Goal: Transaction & Acquisition: Download file/media

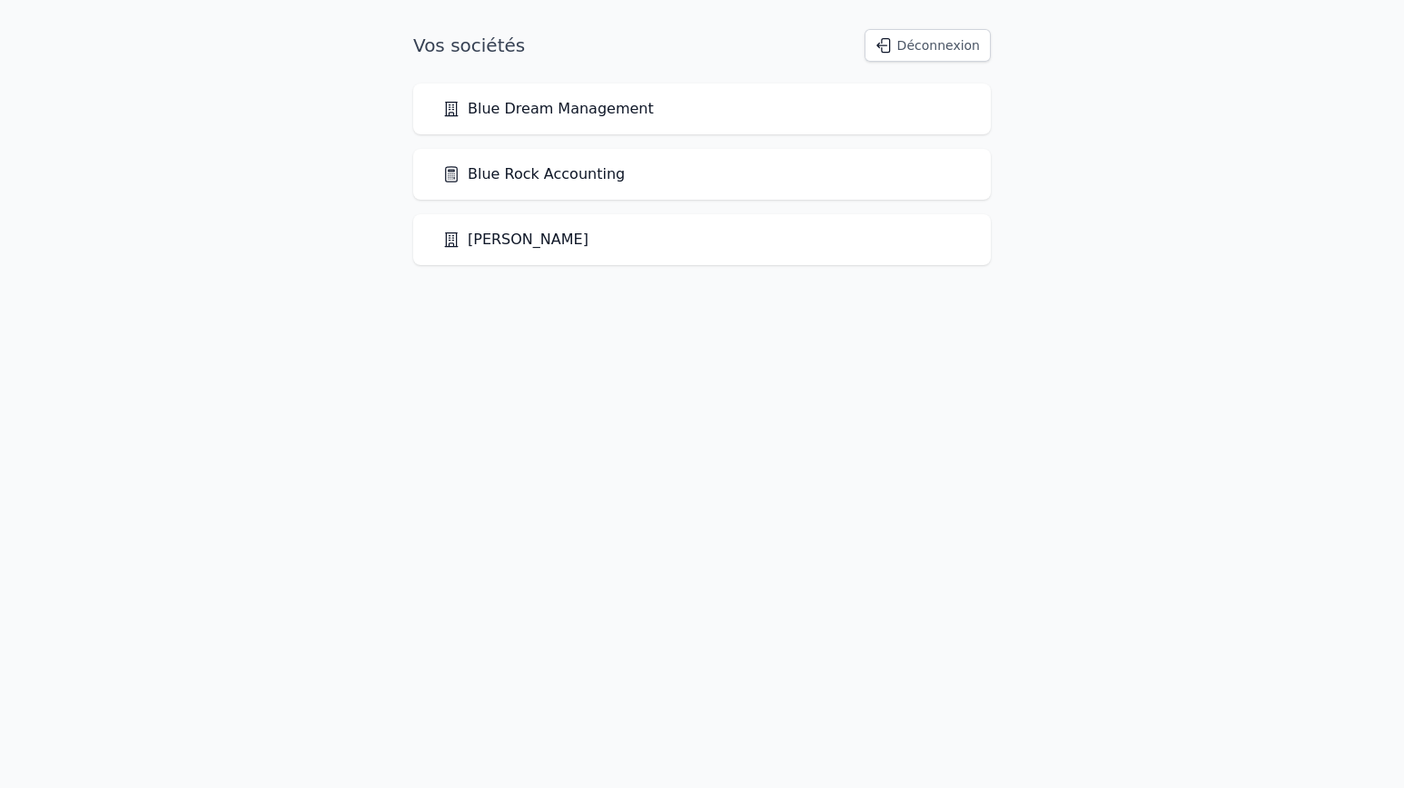
click at [548, 178] on link "Blue Rock Accounting" at bounding box center [533, 174] width 183 height 22
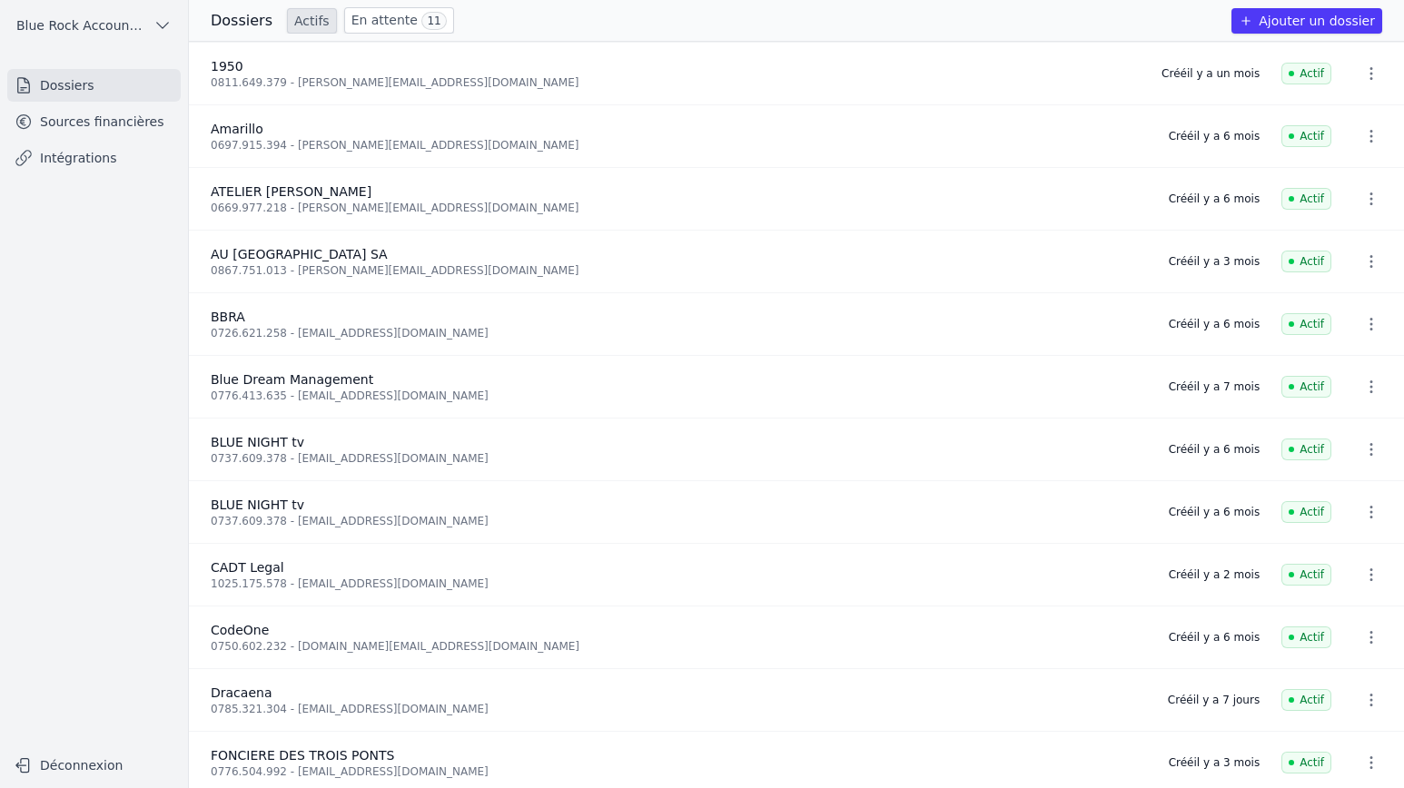
click at [140, 24] on span "Blue Rock Accounting" at bounding box center [81, 25] width 130 height 18
click at [93, 288] on div at bounding box center [702, 394] width 1404 height 788
click at [93, 121] on link "Sources financières" at bounding box center [93, 121] width 173 height 33
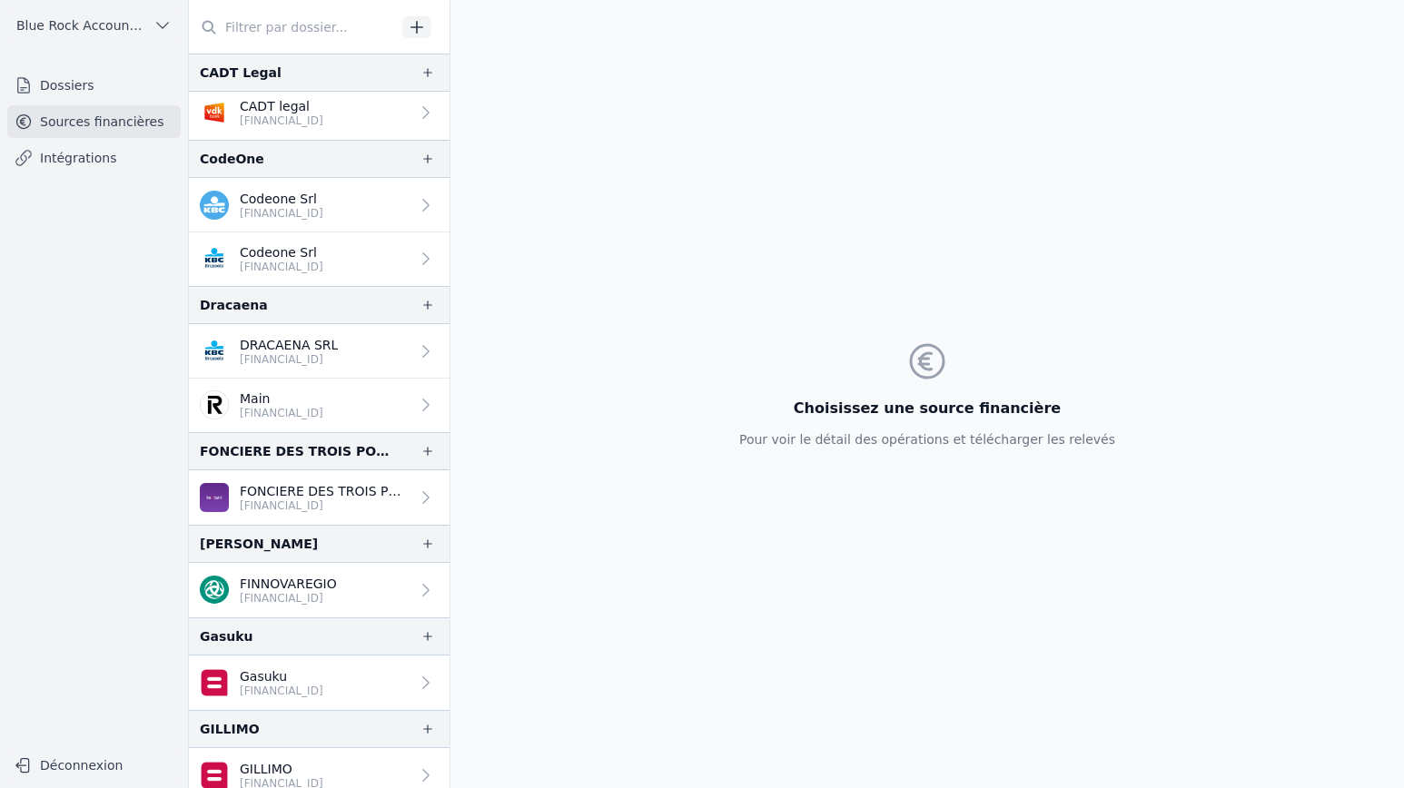
scroll to position [826, 0]
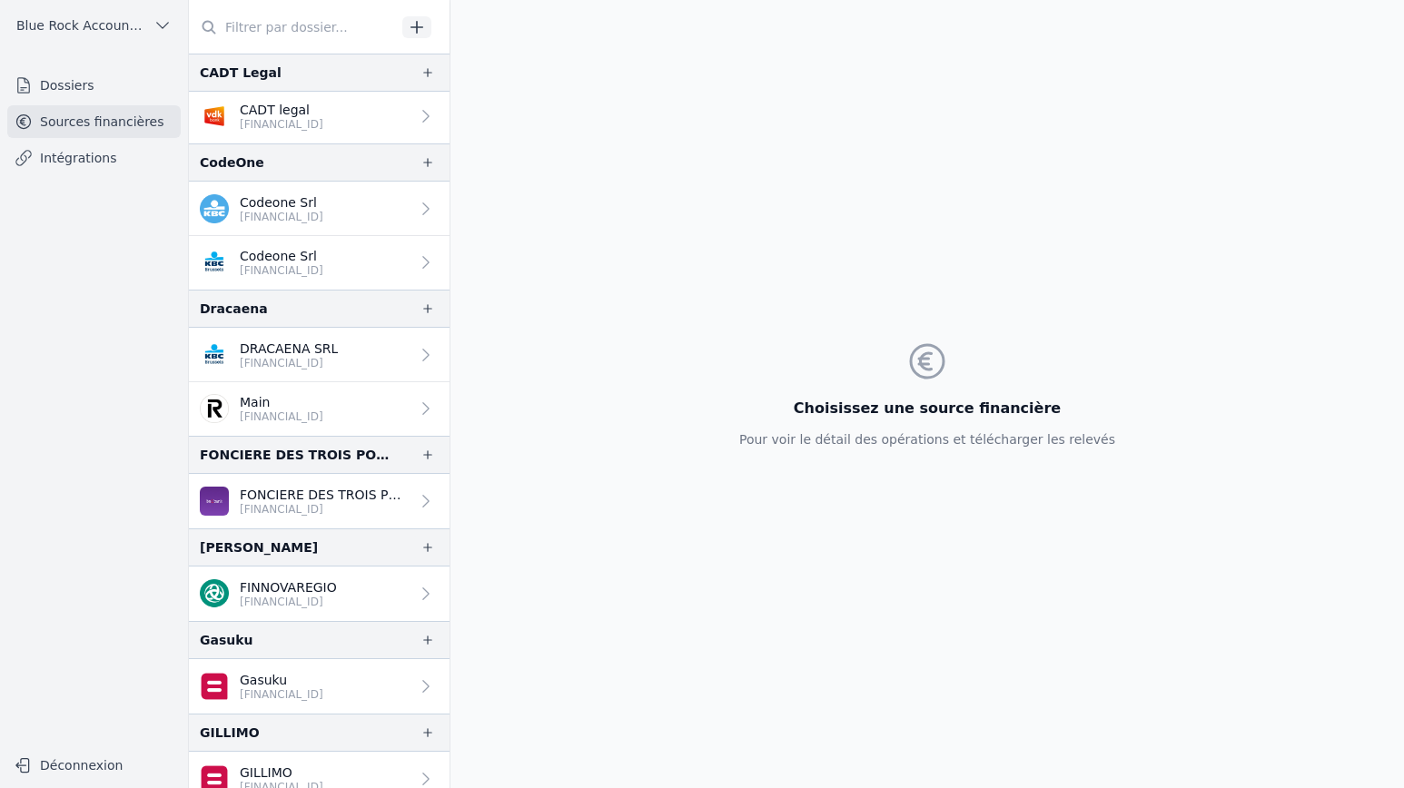
click at [321, 359] on p "[FINANCIAL_ID]" at bounding box center [289, 363] width 98 height 15
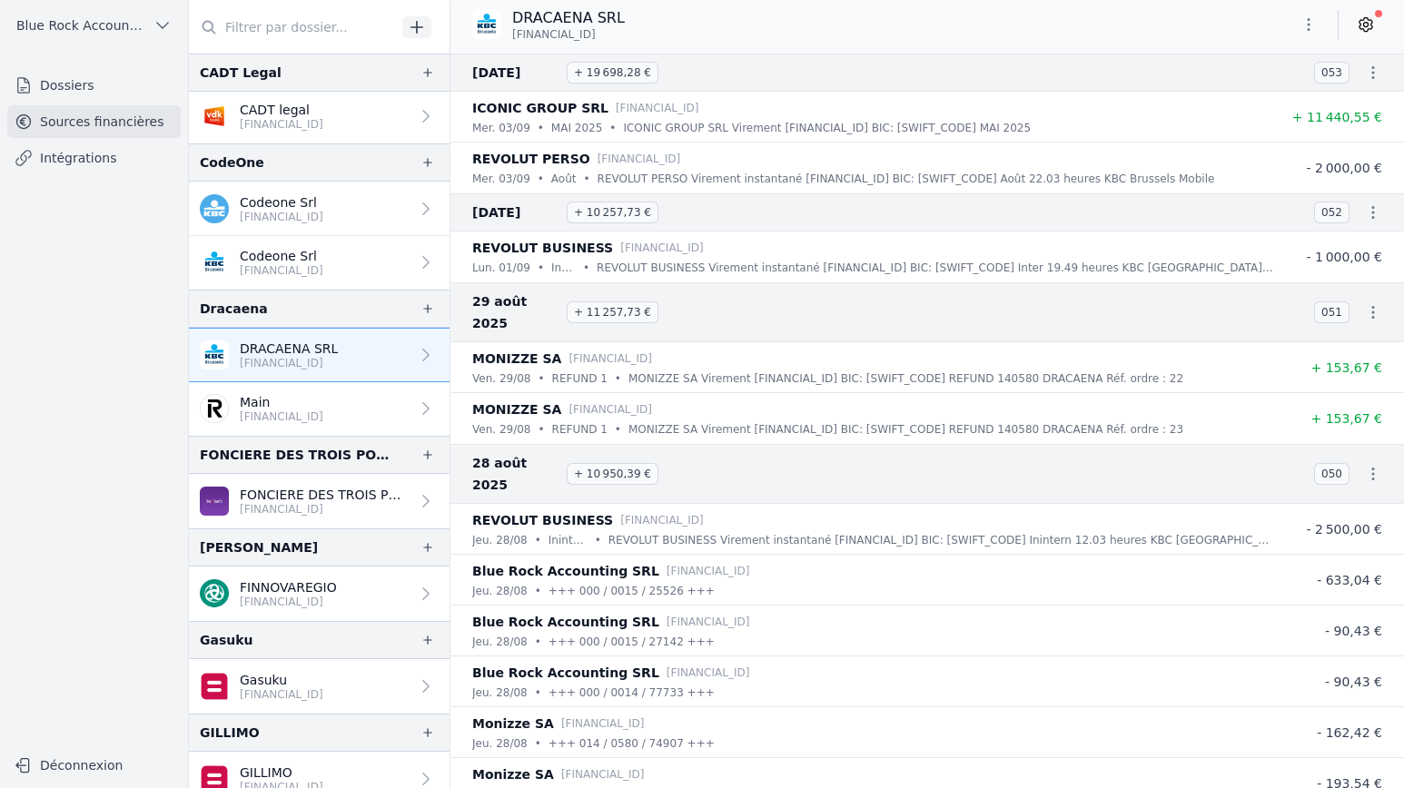
click at [323, 402] on p "Main" at bounding box center [282, 402] width 84 height 18
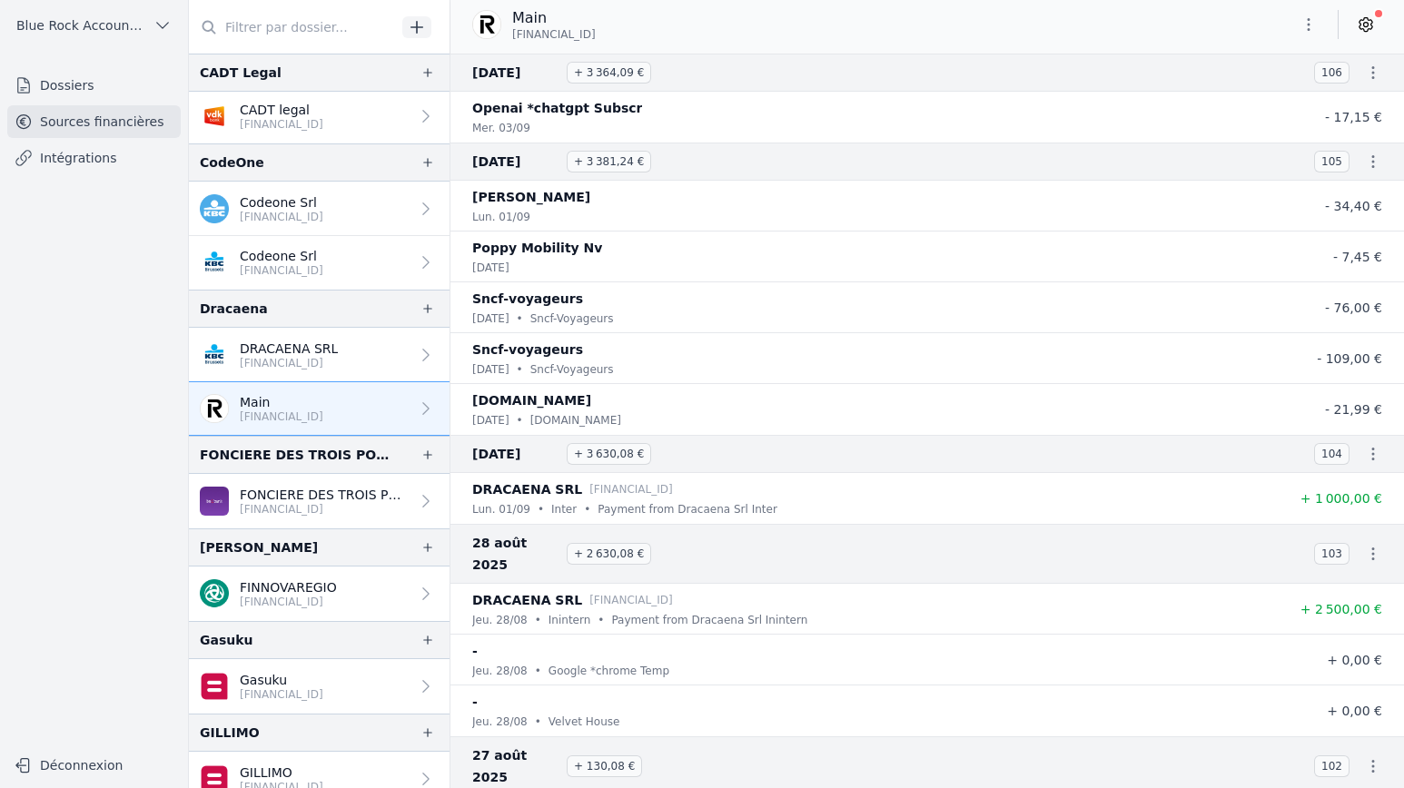
click at [356, 355] on link "DRACAENA SRL [FINANCIAL_ID]" at bounding box center [319, 355] width 261 height 54
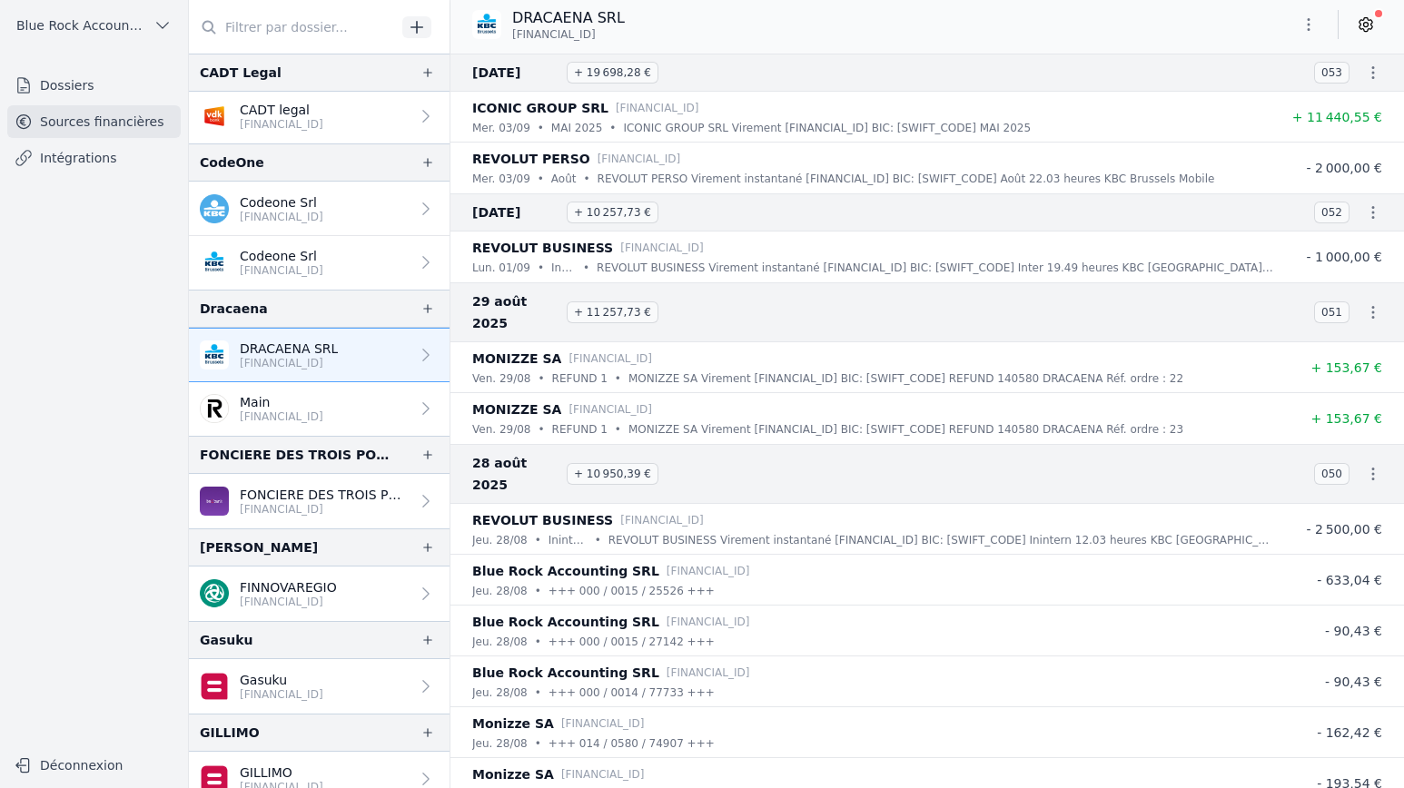
click at [1306, 25] on icon "button" at bounding box center [1308, 24] width 18 height 18
click at [1285, 98] on button "Exporter" at bounding box center [1264, 97] width 131 height 34
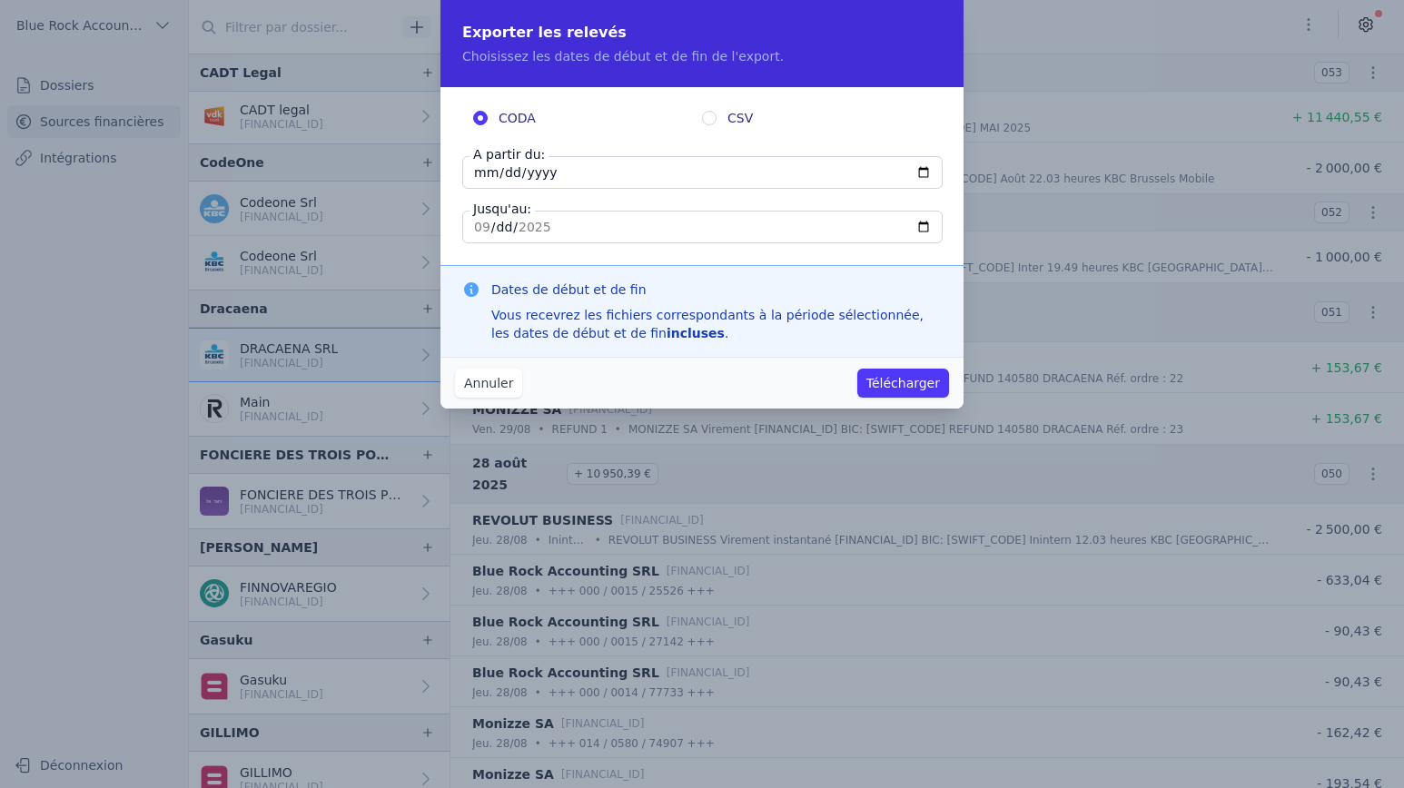
click at [490, 394] on button "Annuler" at bounding box center [488, 383] width 67 height 29
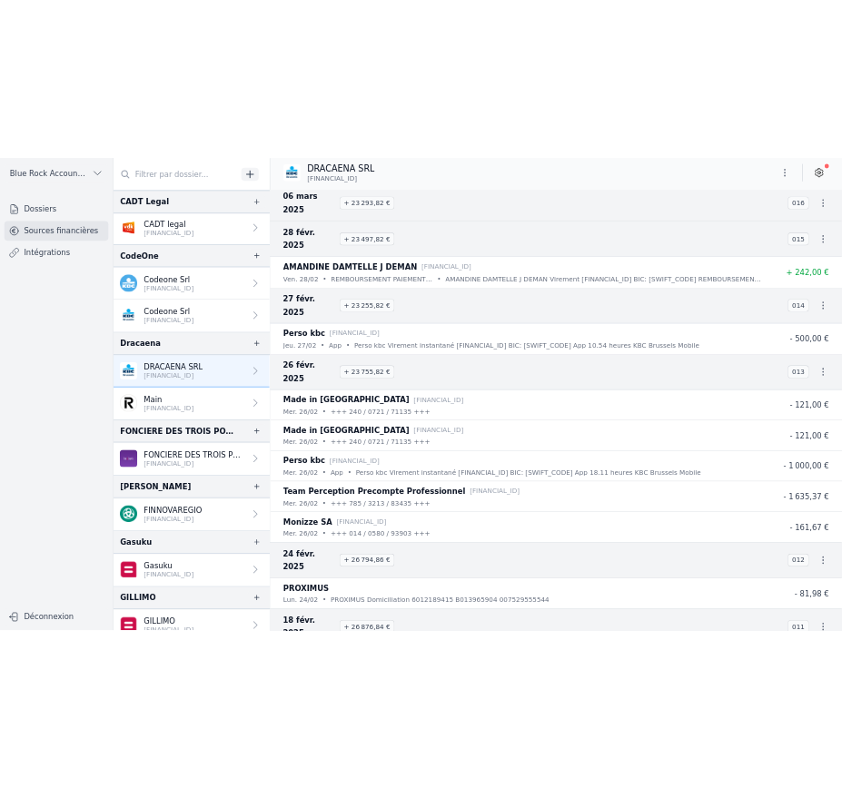
scroll to position [4515, 0]
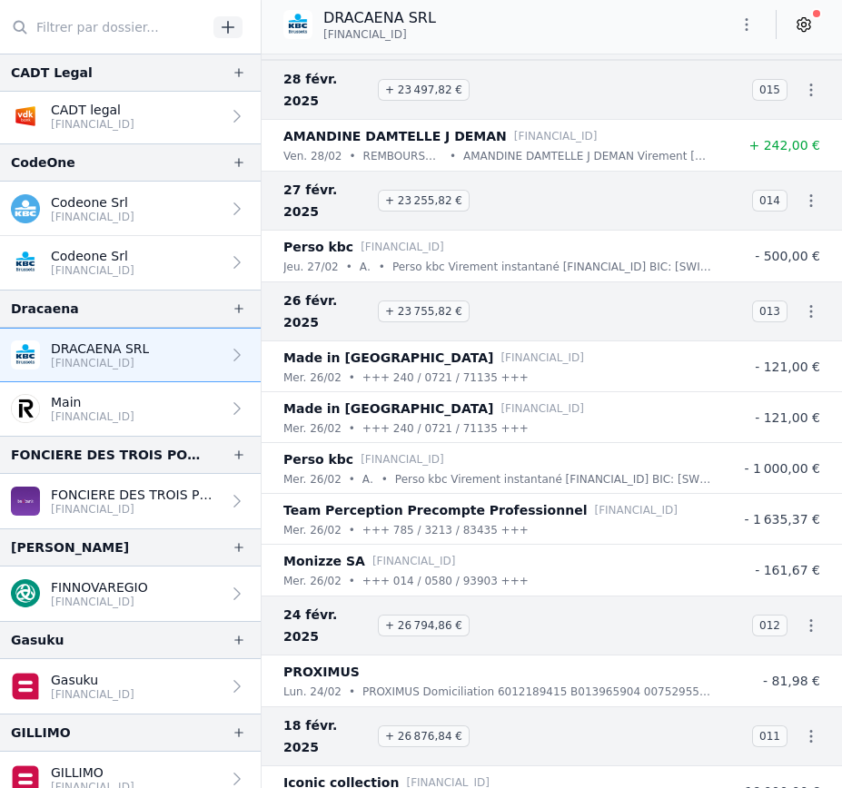
click at [745, 26] on icon "button" at bounding box center [746, 24] width 18 height 18
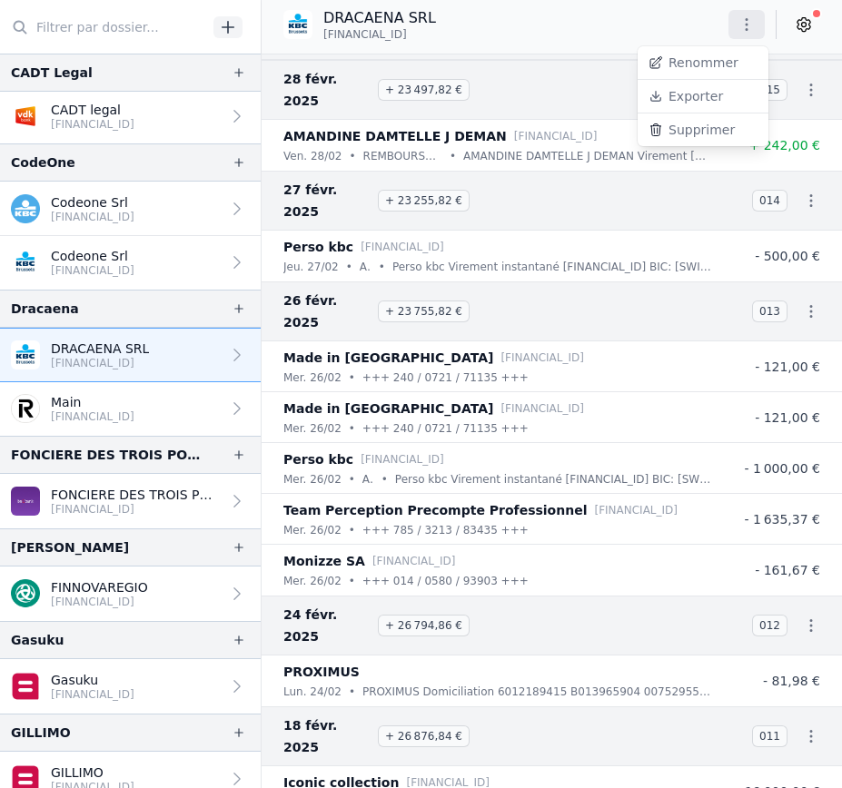
click at [697, 98] on button "Exporter" at bounding box center [702, 97] width 131 height 34
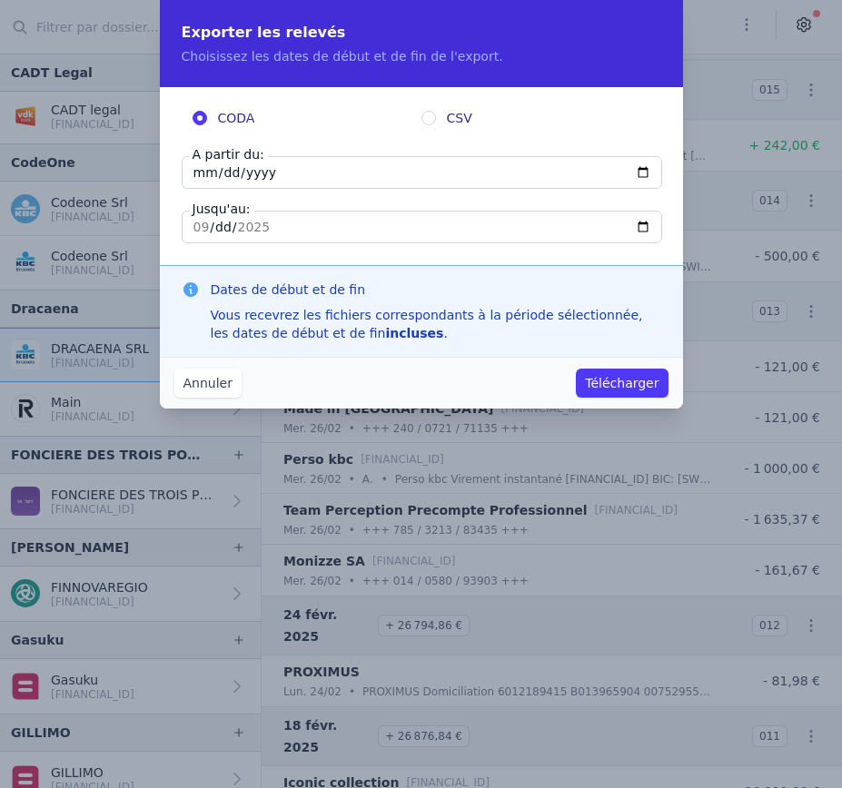
click at [427, 118] on input "CSV" at bounding box center [428, 118] width 15 height 15
radio input "true"
radio input "false"
click at [377, 180] on input "[DATE]" at bounding box center [422, 172] width 480 height 33
type input "[DATE]"
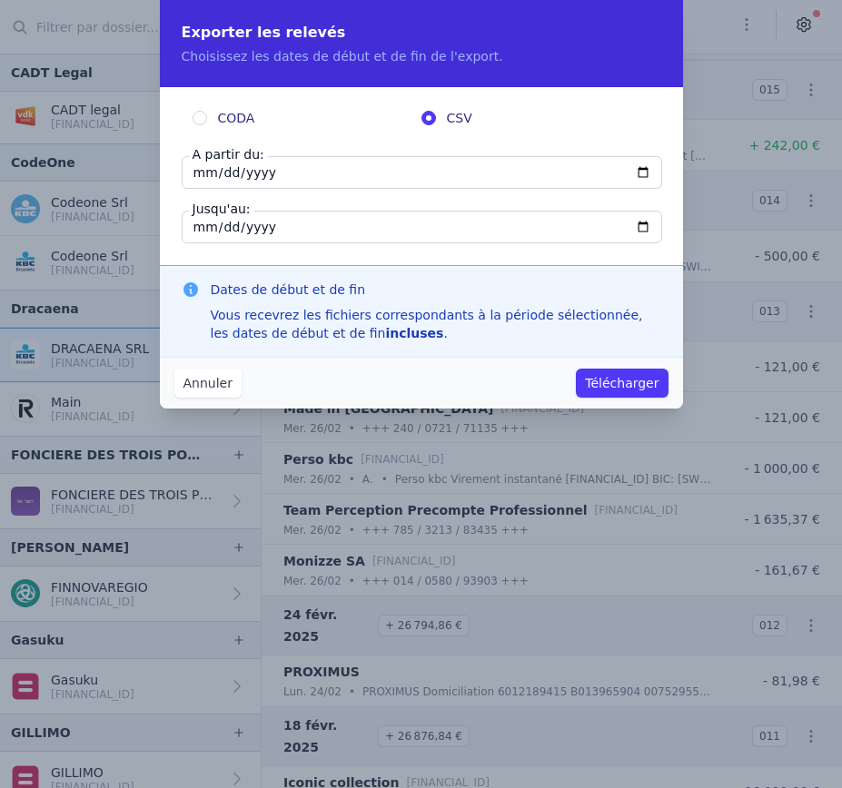
type input "[DATE]"
click at [389, 225] on input "[DATE]" at bounding box center [422, 227] width 480 height 33
type input "[DATE]"
click at [389, 225] on input "[DATE]" at bounding box center [422, 227] width 480 height 33
click at [403, 265] on div "Dates de début et de fin Vous recevrez les fichiers correspondants à la période…" at bounding box center [421, 311] width 523 height 92
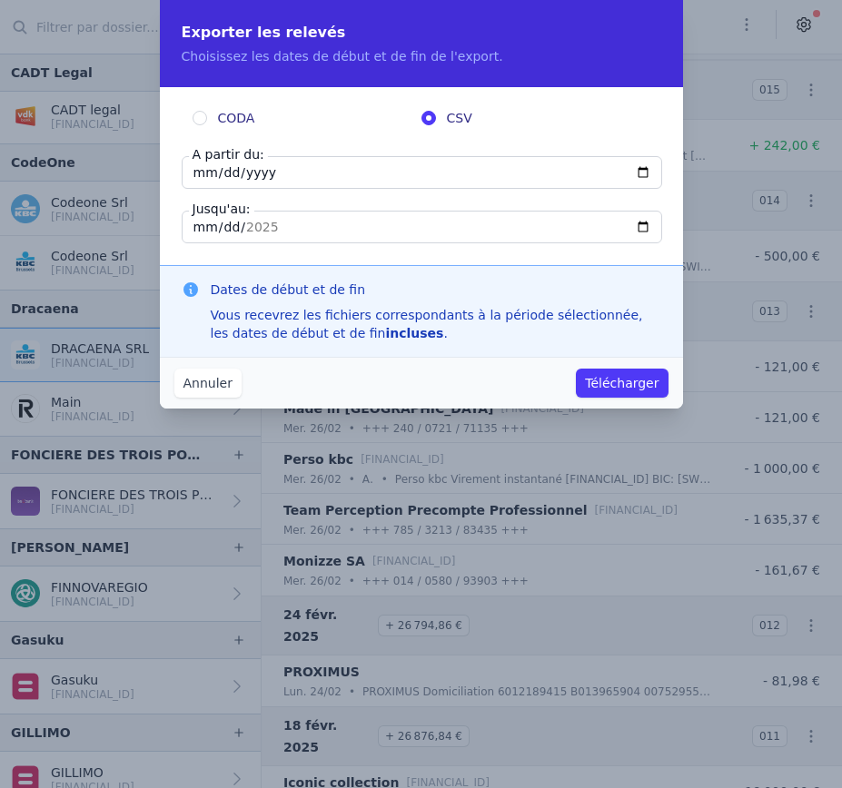
click at [366, 232] on input "[DATE]" at bounding box center [422, 227] width 480 height 33
click at [419, 193] on fieldset "CODA CSV A partir du: [DATE] Jusqu'au: [DATE]" at bounding box center [421, 176] width 479 height 134
click at [612, 384] on button "Télécharger" at bounding box center [622, 383] width 92 height 29
